Goal: Task Accomplishment & Management: Manage account settings

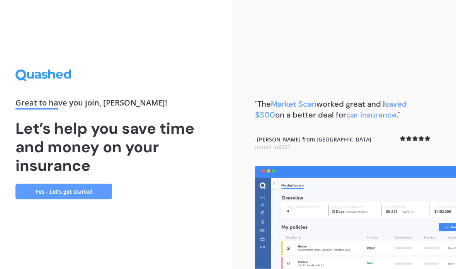
scroll to position [31, 0]
click at [57, 184] on link "Yes - Let’s get started" at bounding box center [63, 191] width 97 height 15
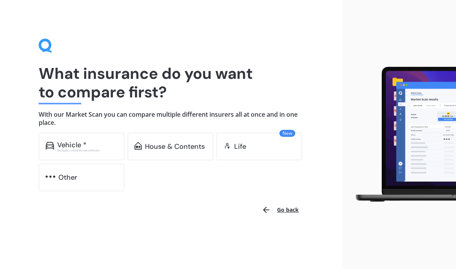
click at [59, 149] on div "Excludes commercial vehicles" at bounding box center [87, 150] width 60 height 3
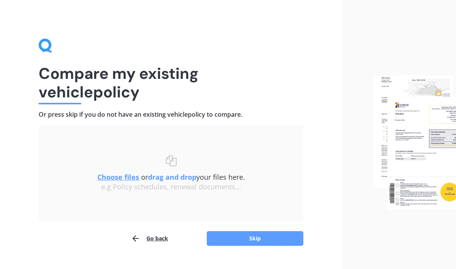
click at [107, 178] on u "Choose files" at bounding box center [118, 176] width 42 height 9
click at [269, 242] on button "Skip" at bounding box center [255, 238] width 97 height 15
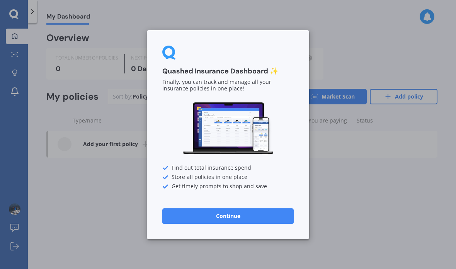
click at [244, 218] on button "Continue" at bounding box center [227, 215] width 131 height 15
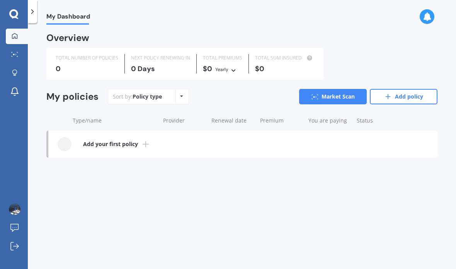
click at [97, 145] on b "Add your first policy" at bounding box center [110, 144] width 55 height 8
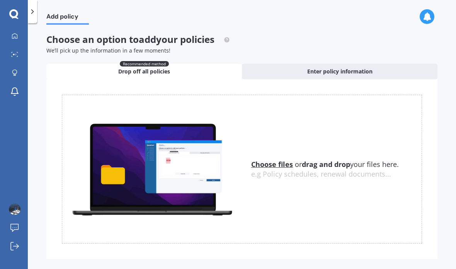
click at [274, 167] on u "Choose files" at bounding box center [272, 164] width 42 height 9
click at [272, 163] on u "Choose files" at bounding box center [272, 164] width 42 height 9
click at [16, 39] on icon at bounding box center [15, 36] width 6 height 6
